Goal: Transaction & Acquisition: Subscribe to service/newsletter

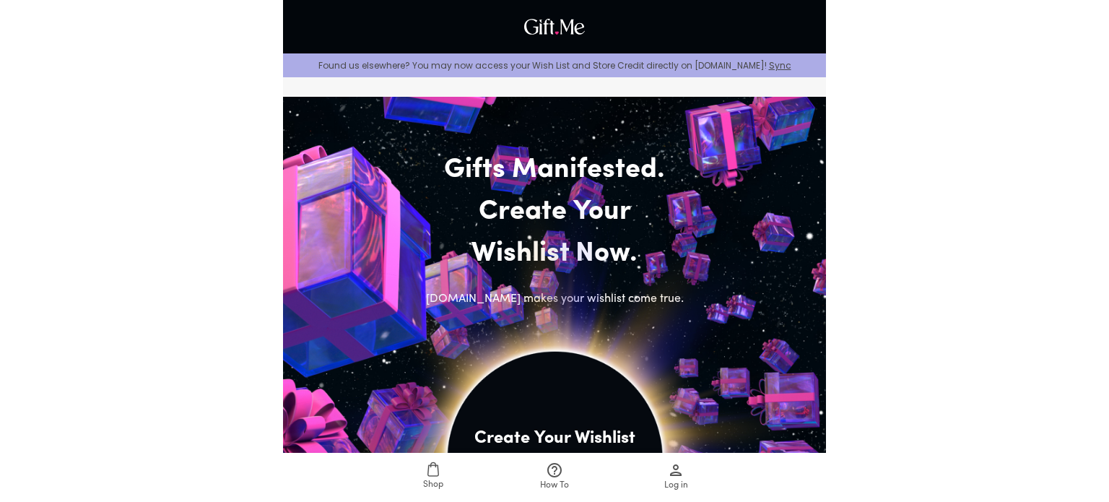
scroll to position [289, 0]
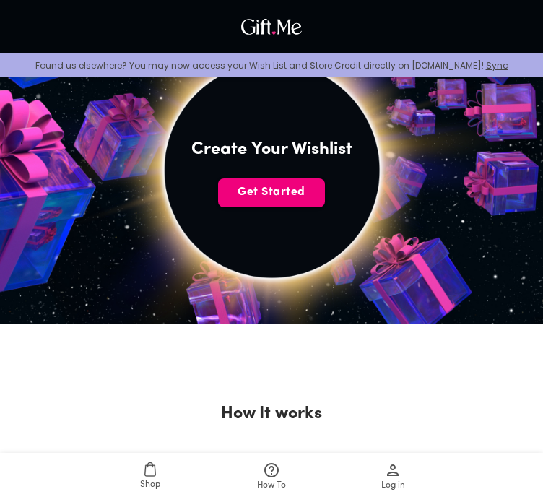
click at [277, 196] on span "Get Started" at bounding box center [271, 192] width 107 height 16
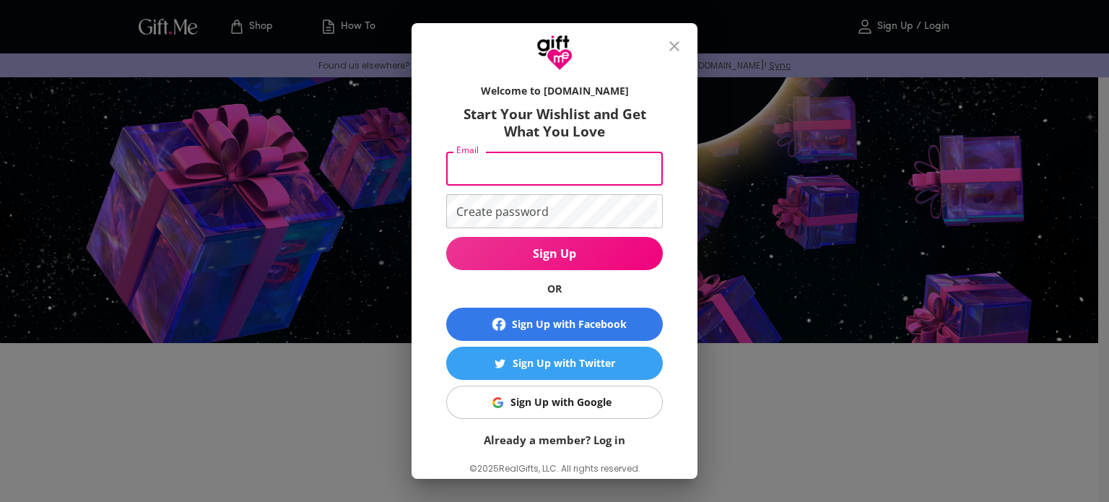
click at [552, 176] on input "Email" at bounding box center [551, 169] width 211 height 34
type input "S"
type input "[EMAIL_ADDRESS][DOMAIN_NAME]"
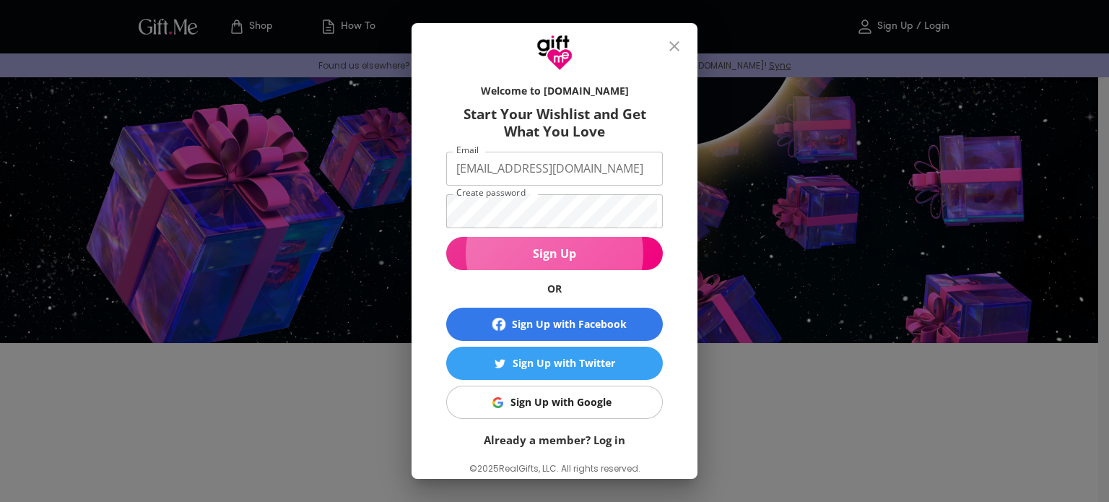
click at [553, 262] on button "Sign Up" at bounding box center [554, 253] width 217 height 33
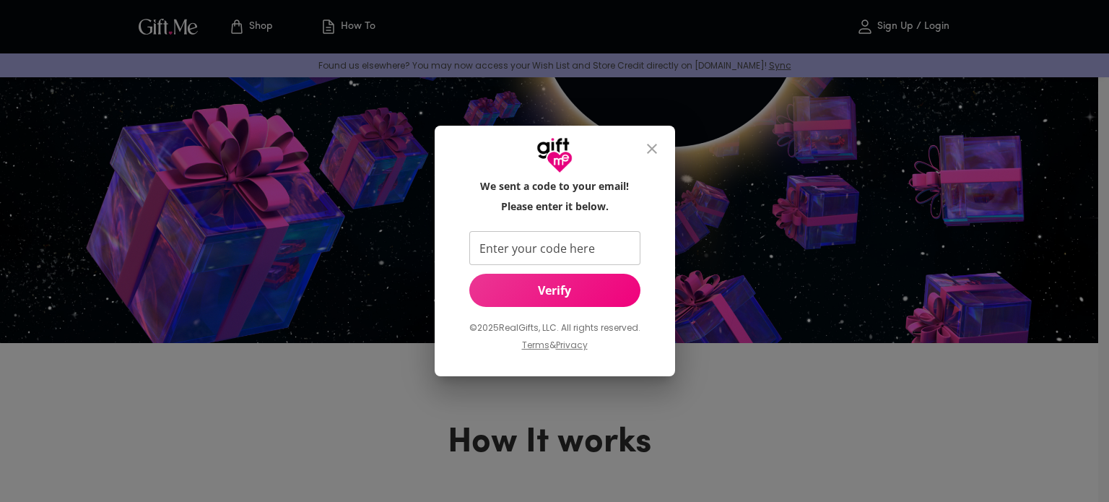
click at [553, 253] on input "Enter your code here" at bounding box center [551, 248] width 165 height 34
type input "974976"
click at [553, 285] on span "Verify" at bounding box center [554, 290] width 171 height 16
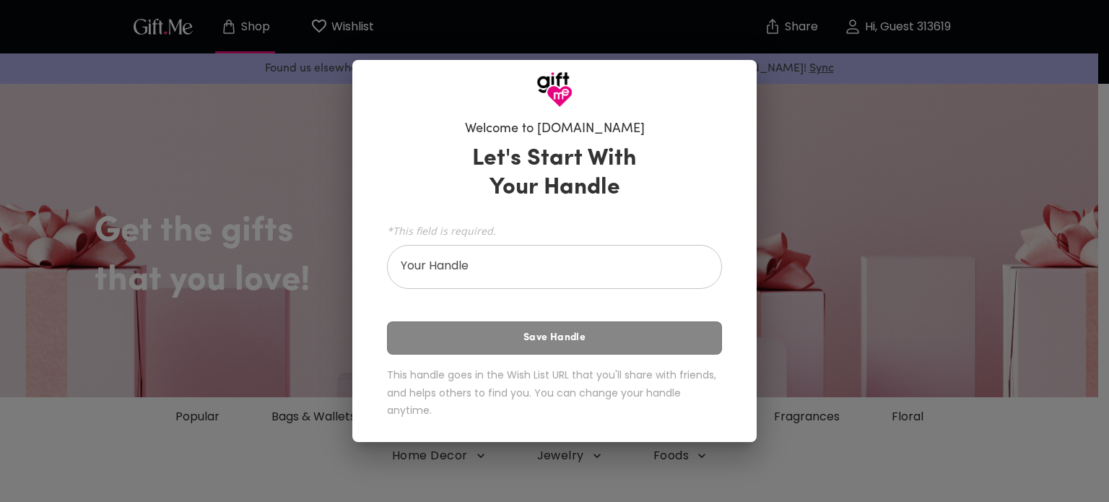
drag, startPoint x: 564, startPoint y: 252, endPoint x: 540, endPoint y: 264, distance: 26.5
click at [551, 259] on div "*This field is required. Your Handle Your Handle" at bounding box center [554, 254] width 335 height 69
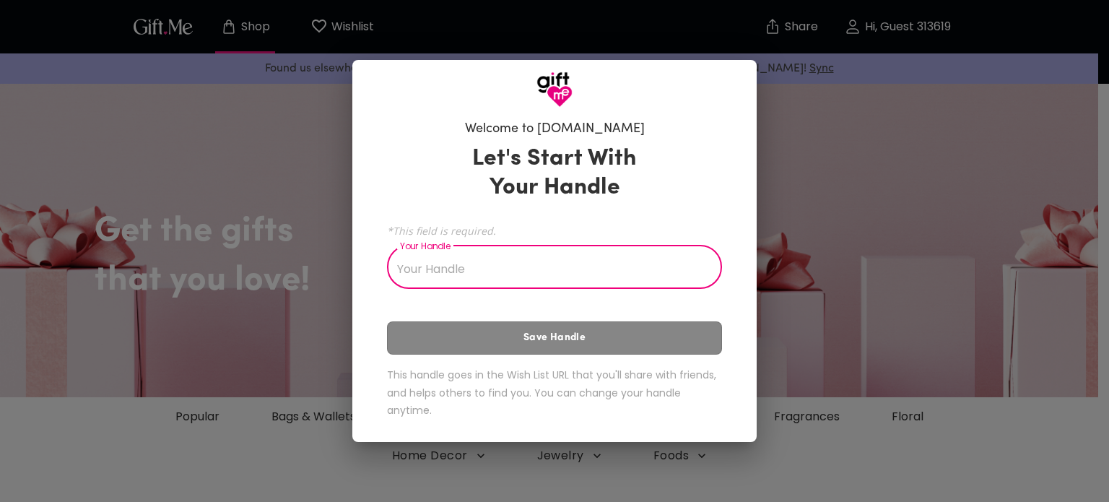
click at [505, 269] on input "Your Handle" at bounding box center [546, 268] width 319 height 40
click at [516, 264] on input "Your Handle" at bounding box center [546, 268] width 319 height 40
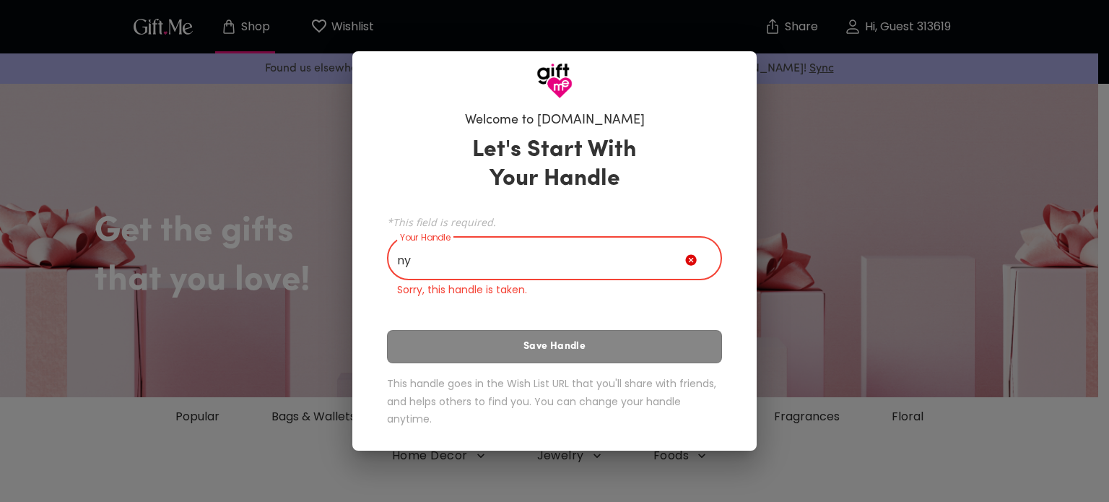
type input "n"
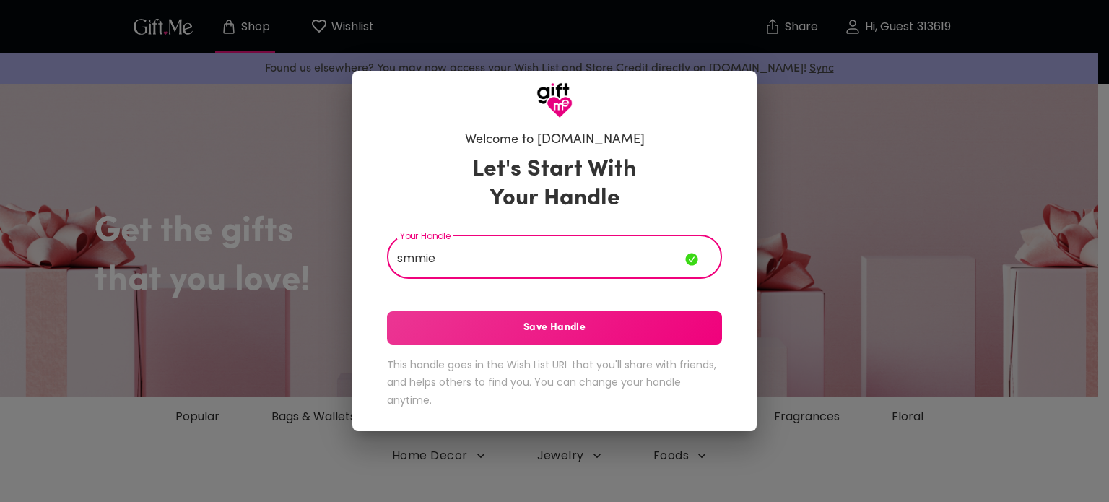
type input "smmie"
click at [618, 334] on span "Save Handle" at bounding box center [554, 328] width 335 height 16
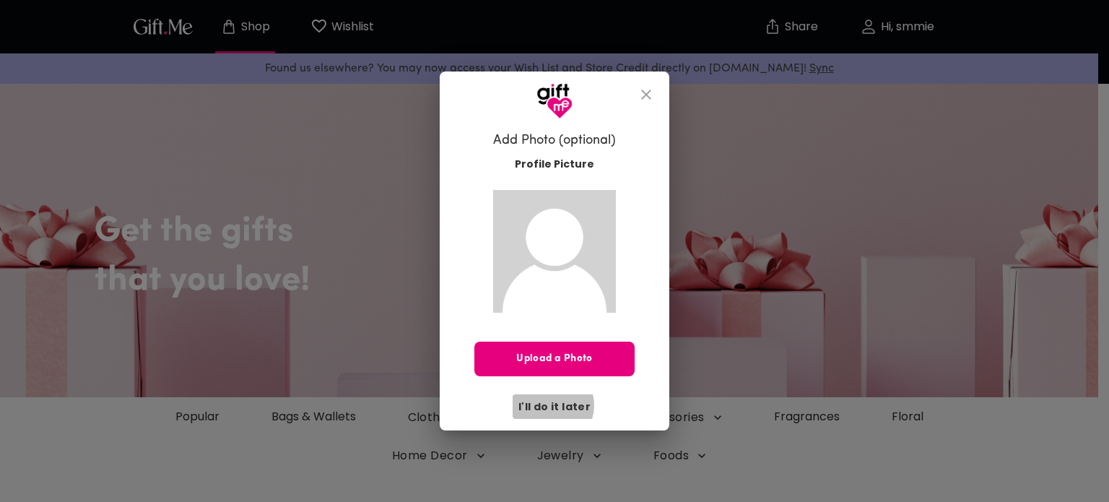
click at [554, 405] on span "I'll do it later" at bounding box center [554, 407] width 72 height 16
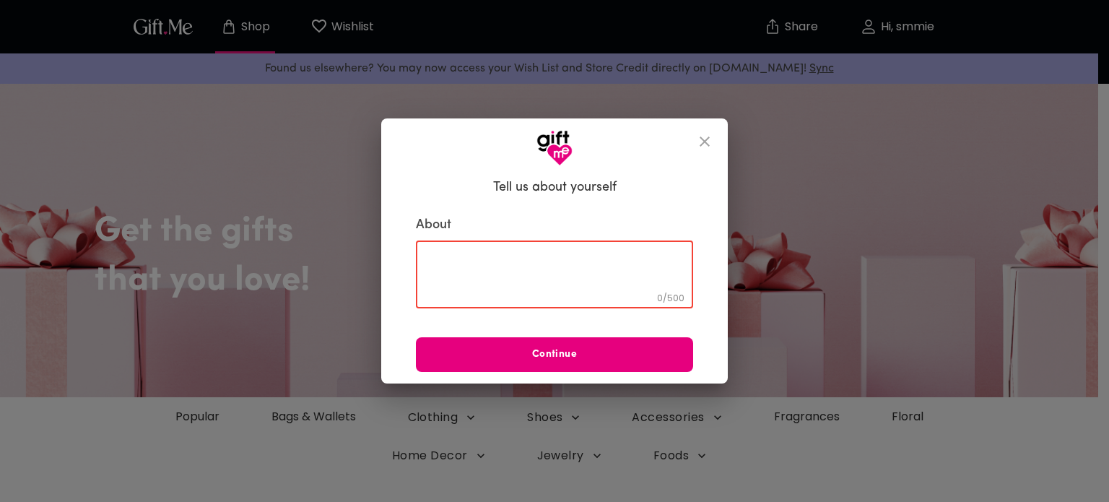
click at [563, 257] on textarea at bounding box center [554, 274] width 257 height 41
type textarea "bday"
click at [663, 349] on span "Continue" at bounding box center [554, 355] width 277 height 16
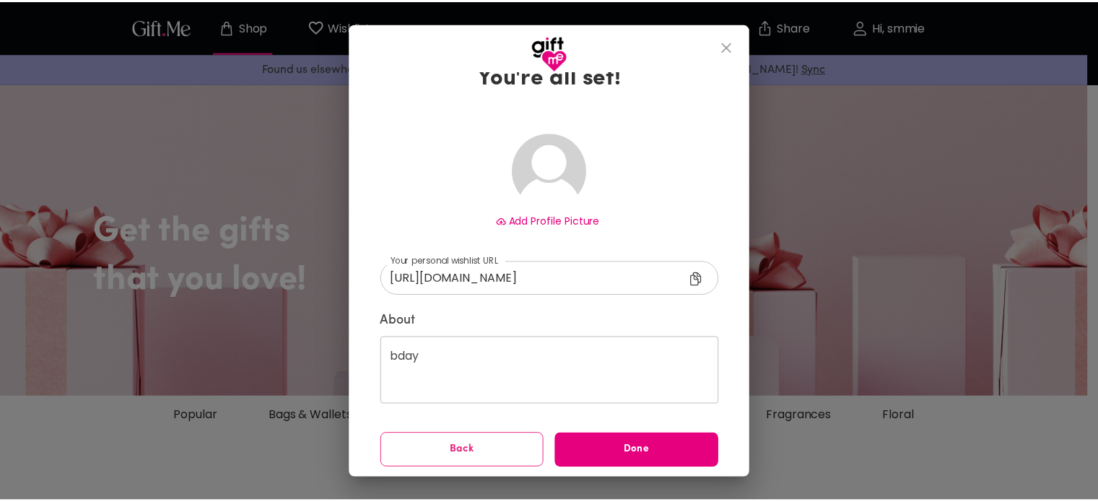
scroll to position [45, 0]
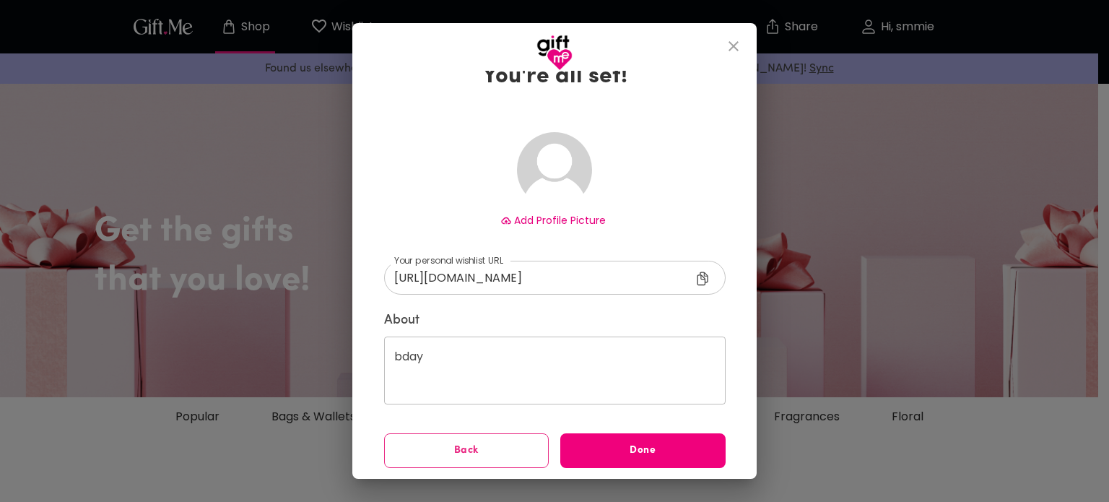
click at [617, 446] on span "Done" at bounding box center [642, 451] width 165 height 16
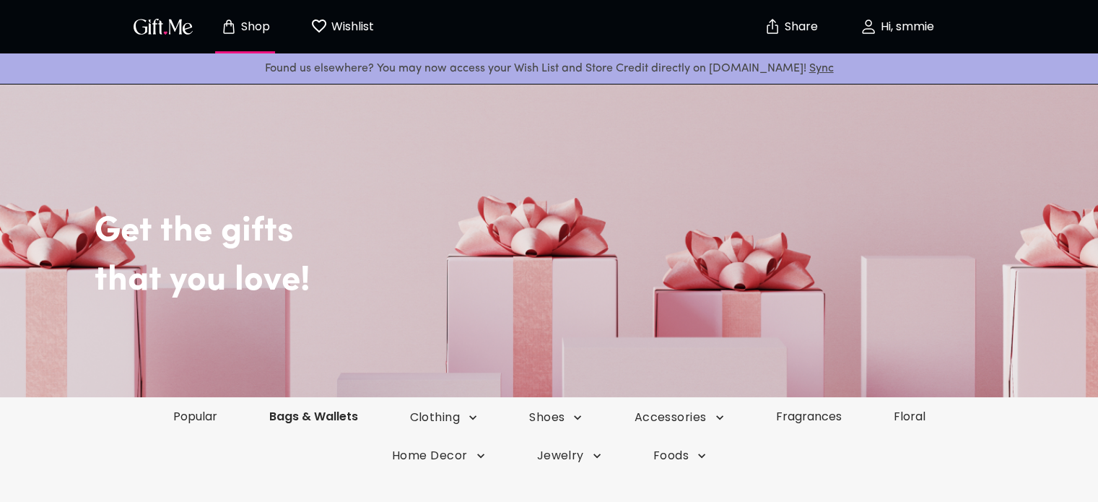
click at [295, 421] on link "Bags & Wallets" at bounding box center [313, 416] width 141 height 17
